Goal: Find specific page/section: Find specific page/section

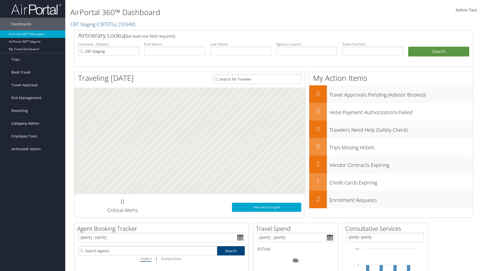
click at [33, 123] on span "Company Admin" at bounding box center [25, 123] width 28 height 13
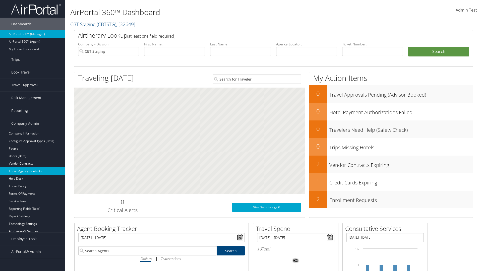
click at [33, 171] on link "Travel Agency Contacts" at bounding box center [32, 171] width 65 height 8
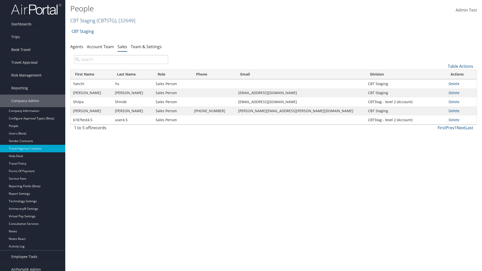
click at [83, 20] on link "CBT Staging ( CBTSTG ) , [ 32649 ]" at bounding box center [102, 20] width 65 height 7
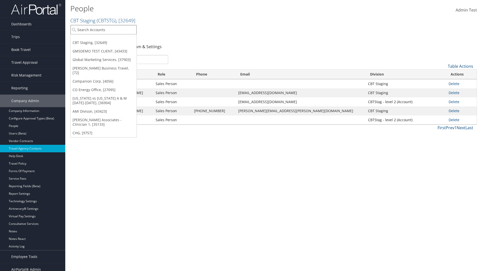
click at [103, 30] on input "search" at bounding box center [104, 29] width 66 height 9
type input "Global Marketing Services"
